Goal: Task Accomplishment & Management: Manage account settings

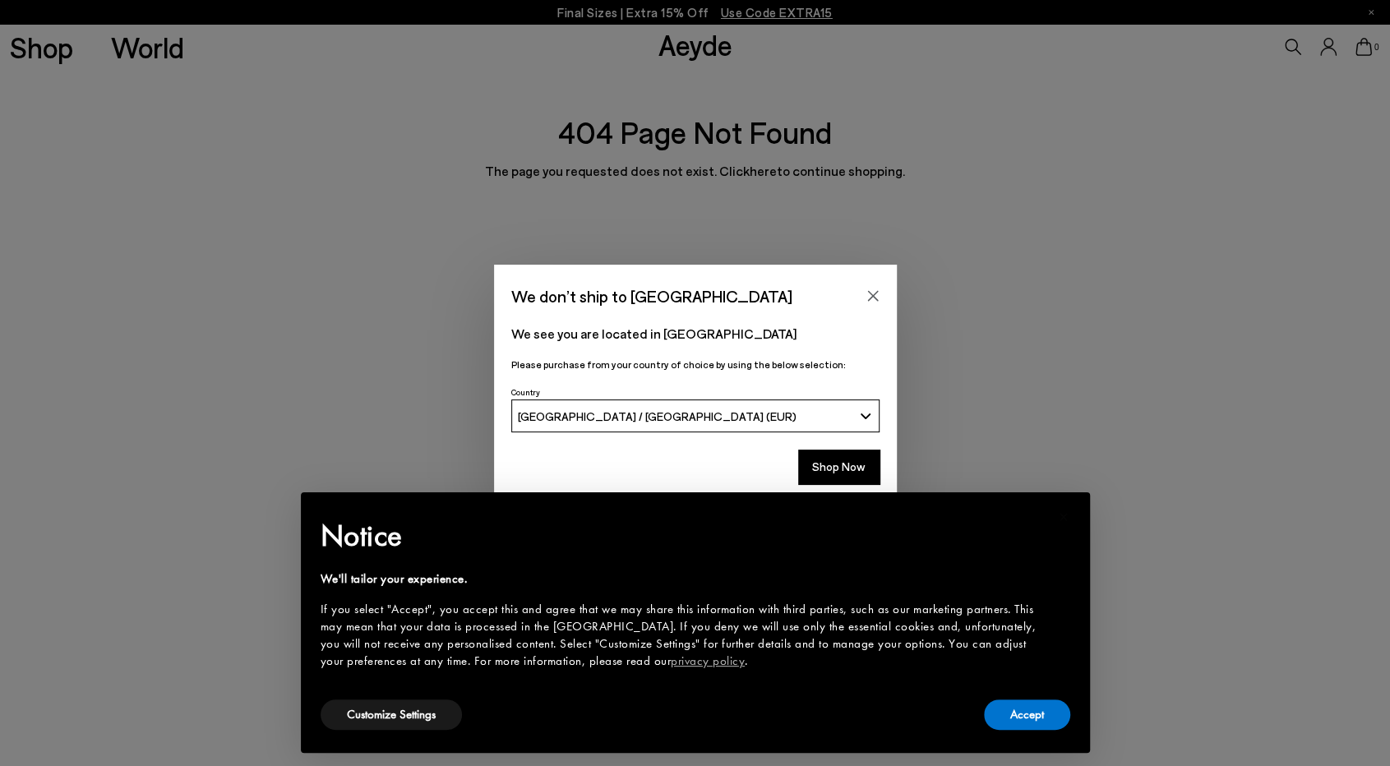
click at [673, 420] on div "[GEOGRAPHIC_DATA] / [GEOGRAPHIC_DATA] (EUR)" at bounding box center [685, 416] width 335 height 14
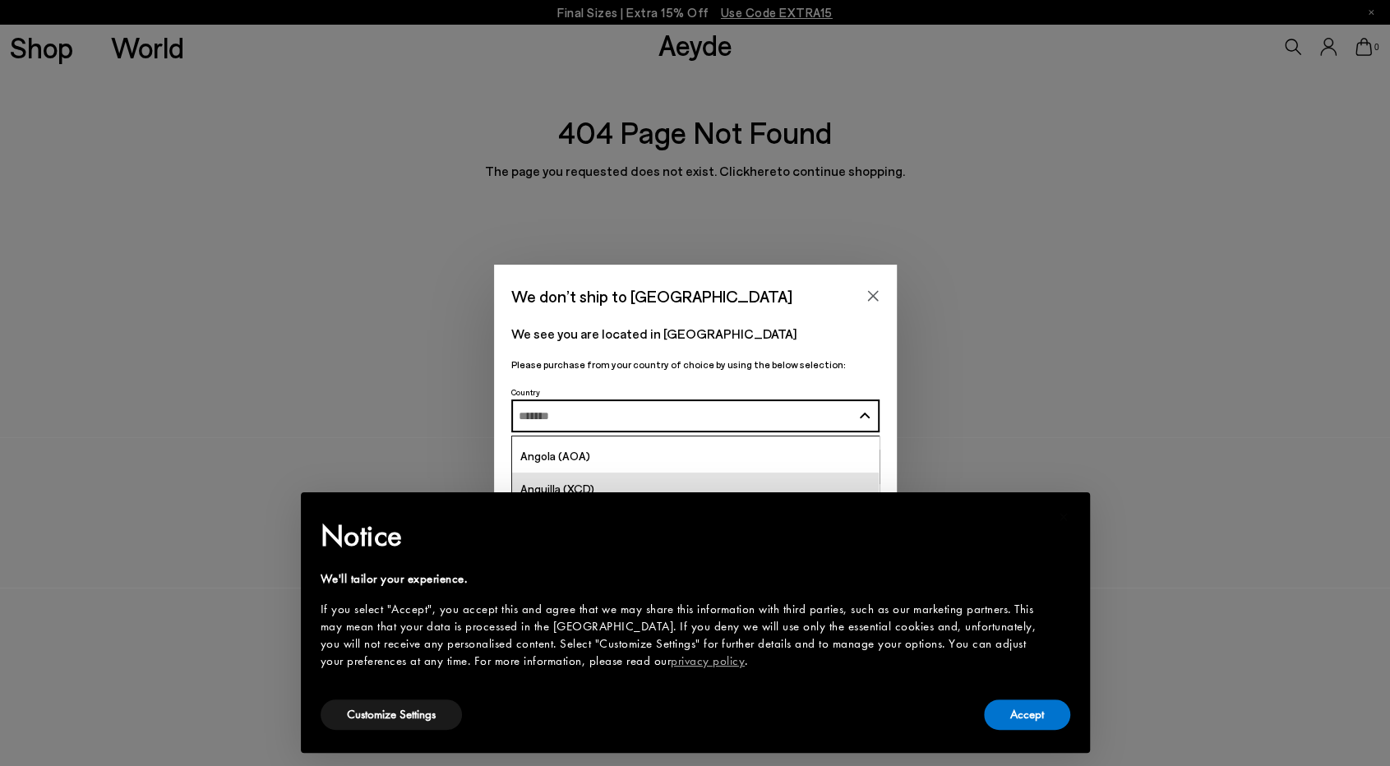
scroll to position [164, 0]
click at [1025, 715] on button "Accept" at bounding box center [1027, 715] width 86 height 30
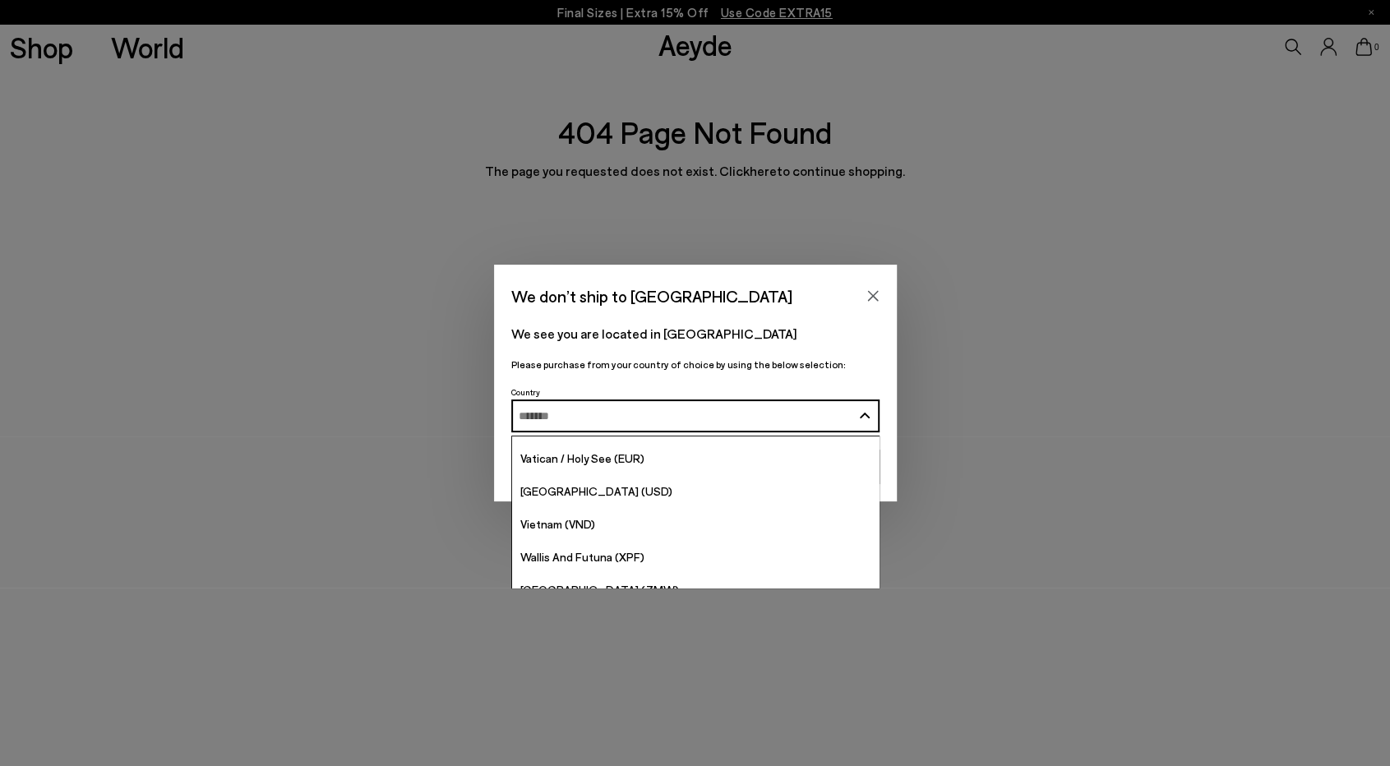
scroll to position [6622, 0]
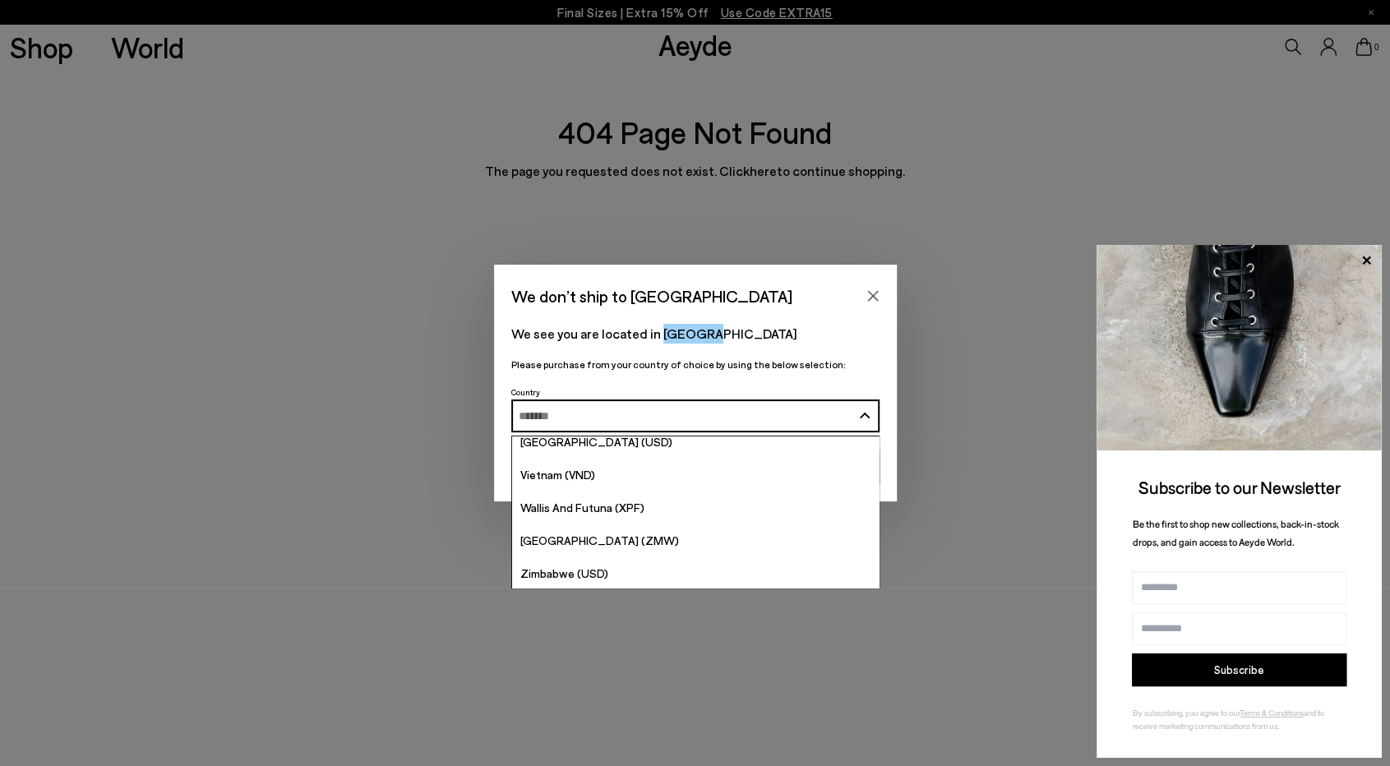
drag, startPoint x: 656, startPoint y: 333, endPoint x: 732, endPoint y: 336, distance: 75.7
click at [732, 336] on p "We see you are located in [GEOGRAPHIC_DATA]" at bounding box center [695, 334] width 368 height 20
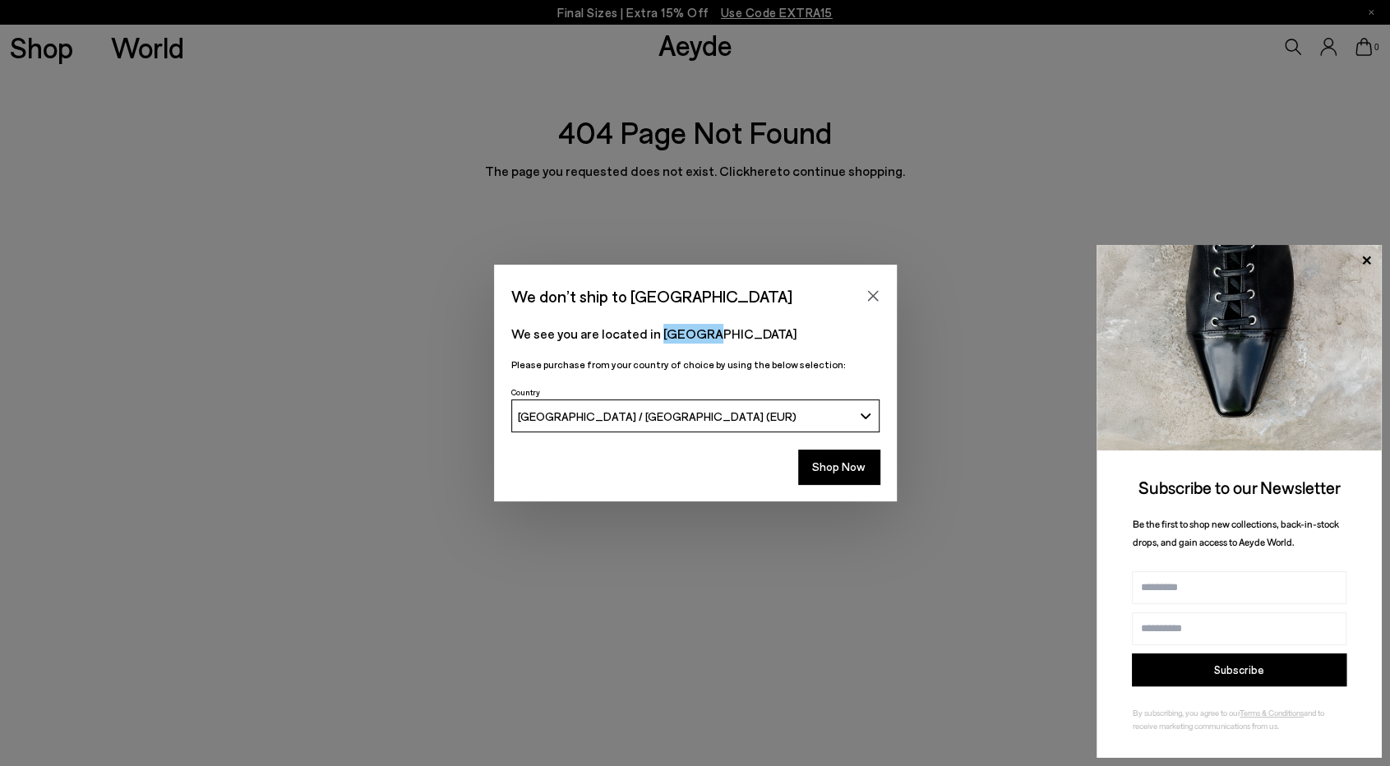
copy p "[GEOGRAPHIC_DATA]"
click at [674, 422] on div "[GEOGRAPHIC_DATA] / [GEOGRAPHIC_DATA] (EUR)" at bounding box center [685, 416] width 335 height 14
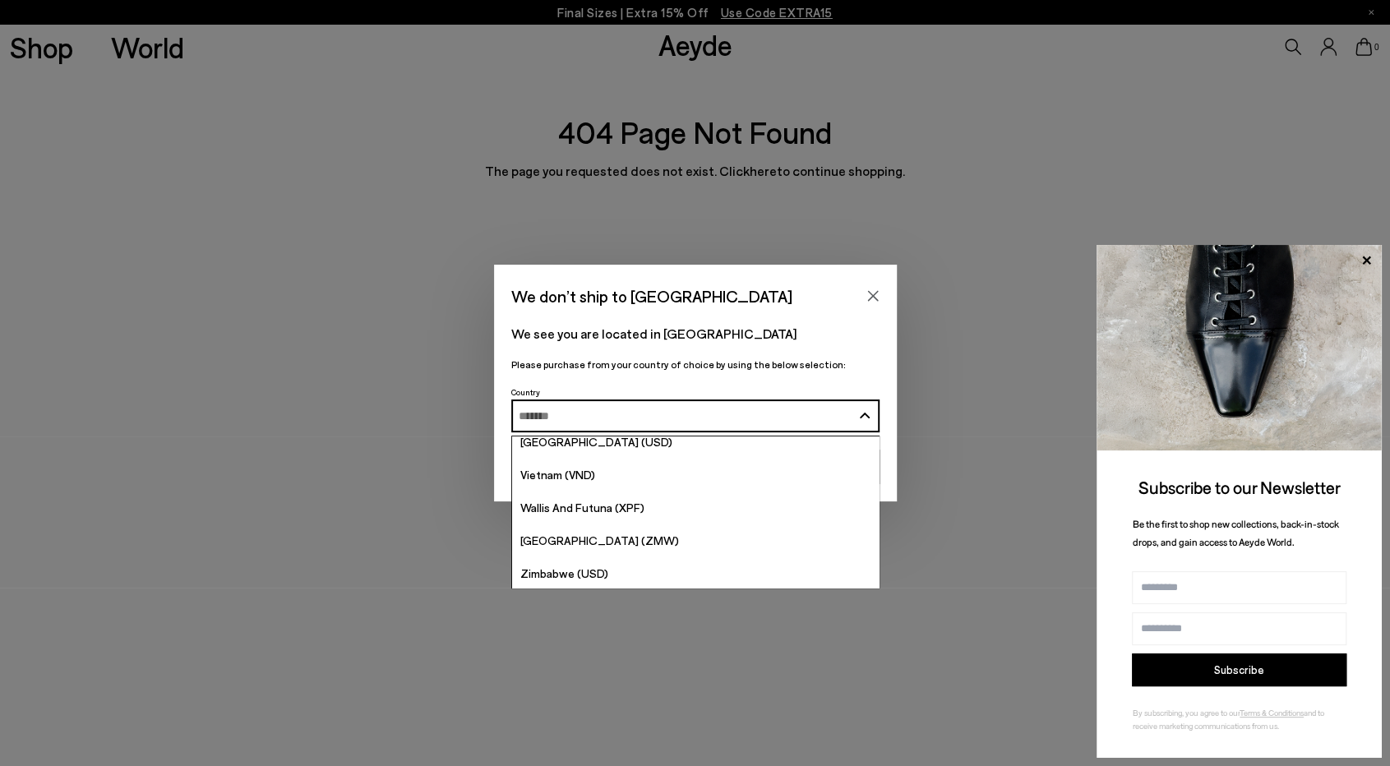
paste input "*******"
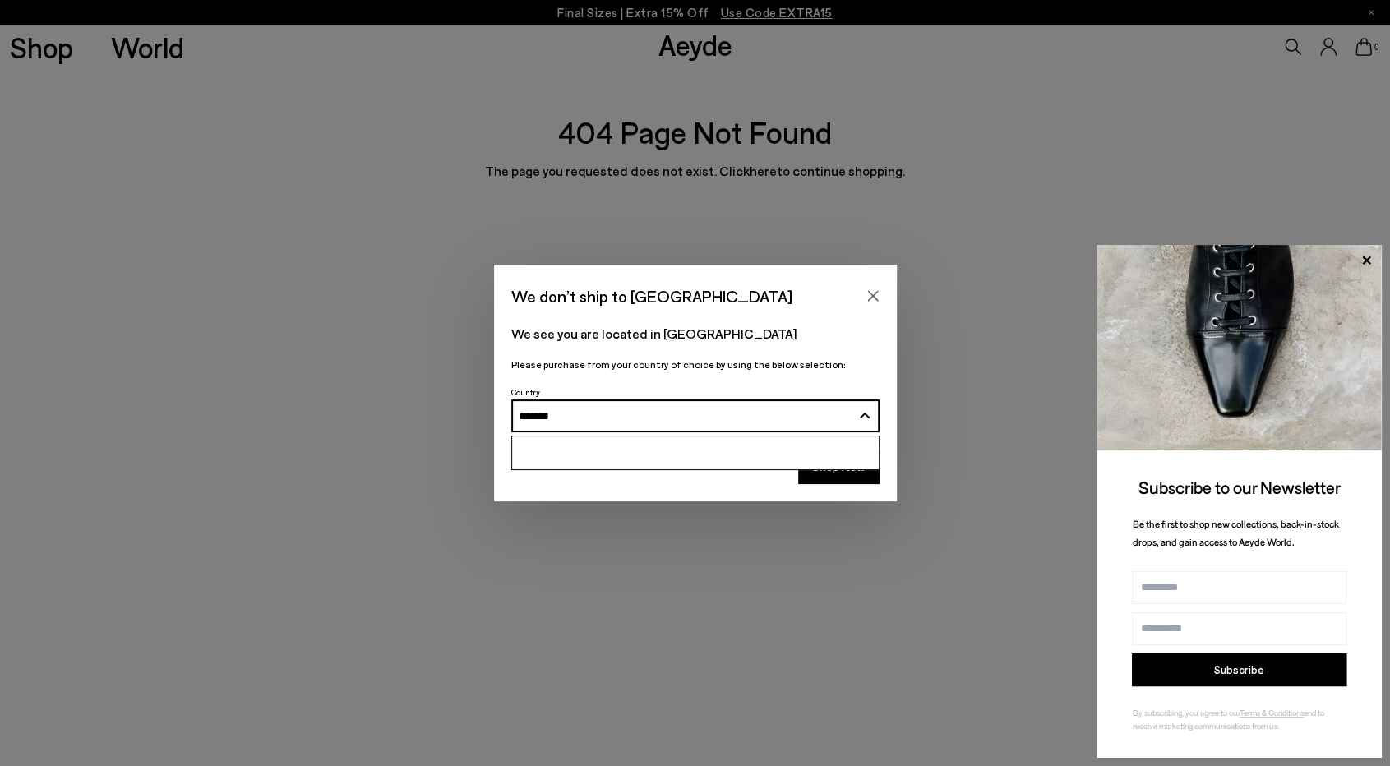
scroll to position [0, 0]
type input "*******"
click at [776, 450] on li "[GEOGRAPHIC_DATA] (AFN)" at bounding box center [695, 453] width 367 height 33
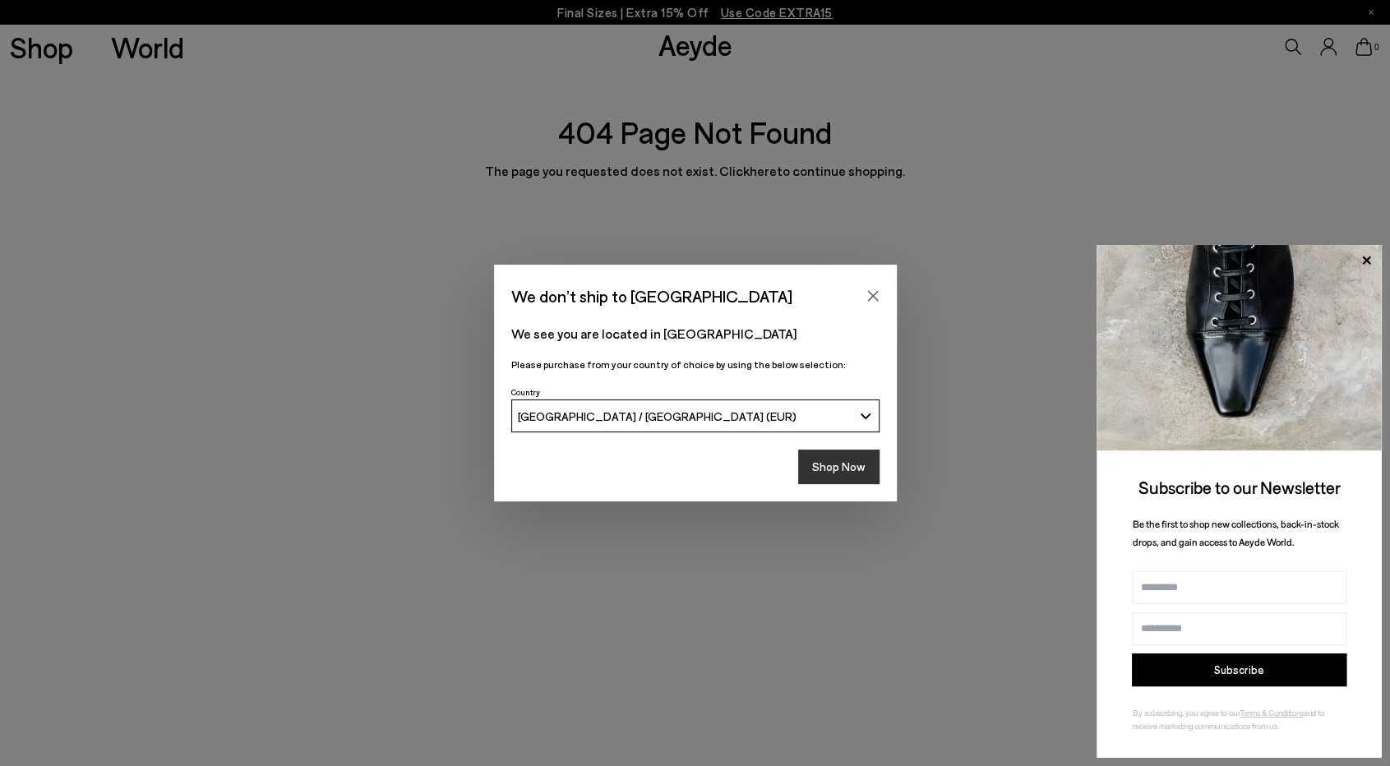
click at [838, 464] on button "Shop Now" at bounding box center [838, 467] width 81 height 35
